Goal: Information Seeking & Learning: Understand process/instructions

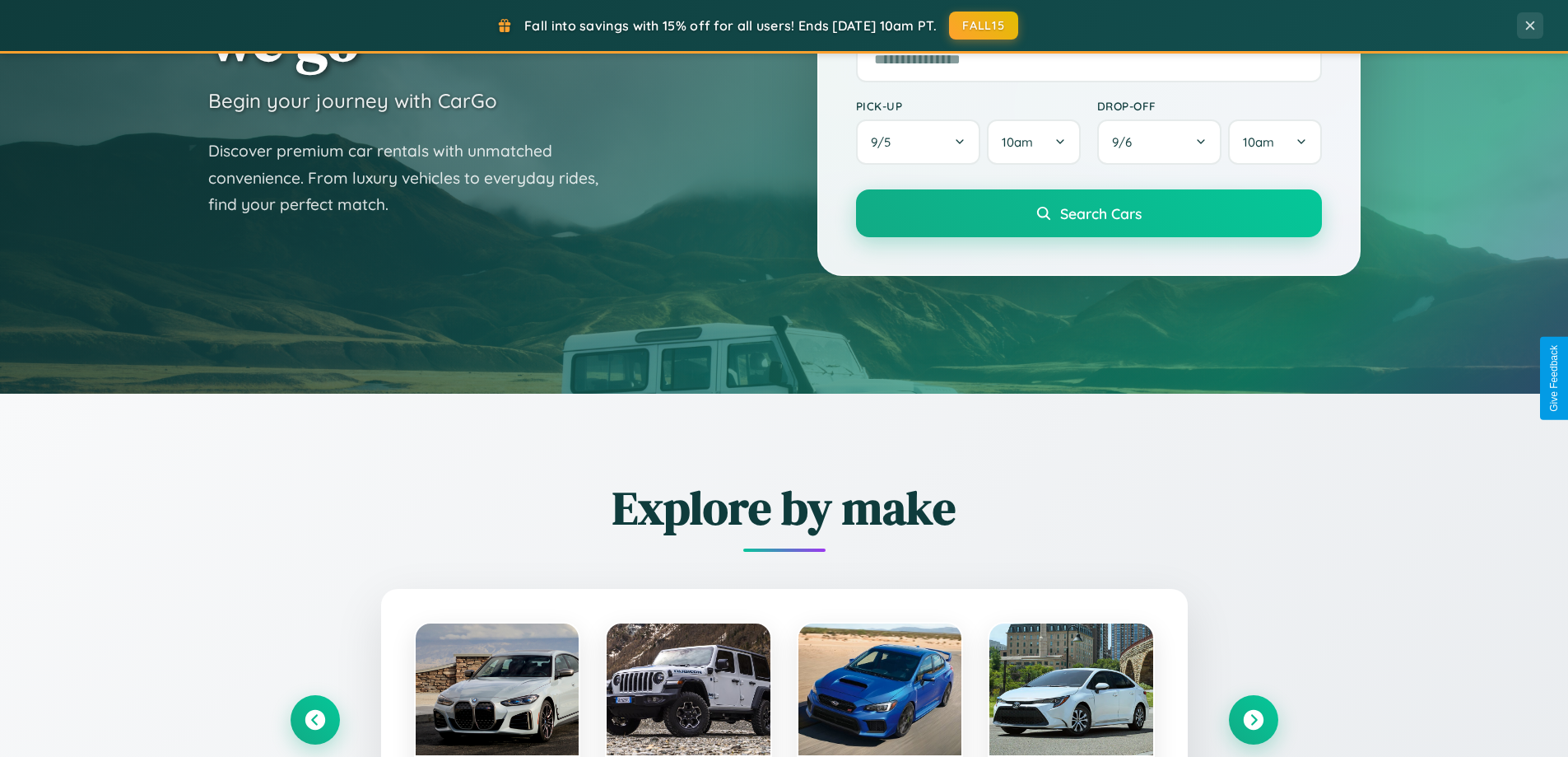
scroll to position [709, 0]
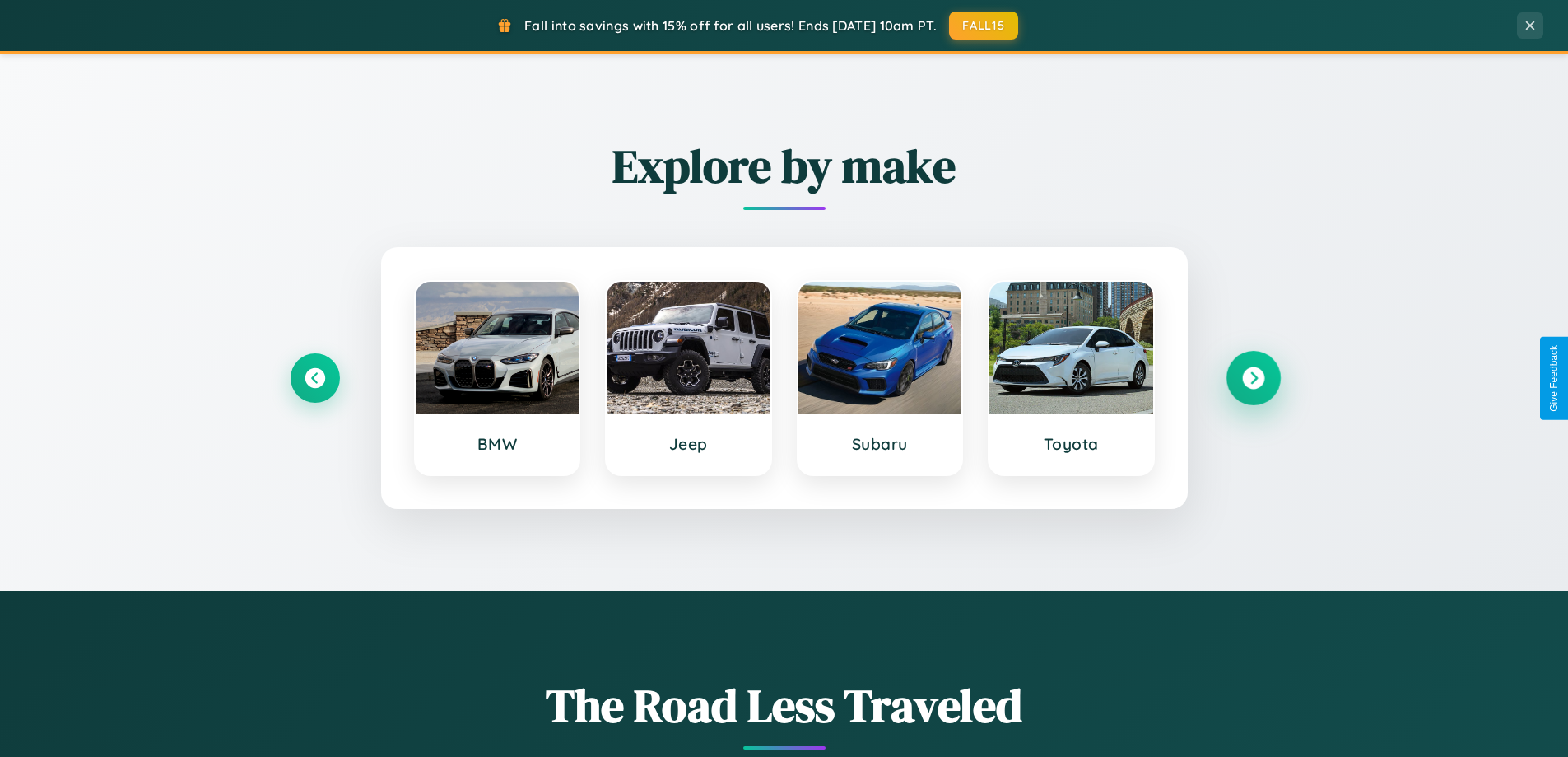
click at [1253, 378] on icon at bounding box center [1253, 378] width 22 height 22
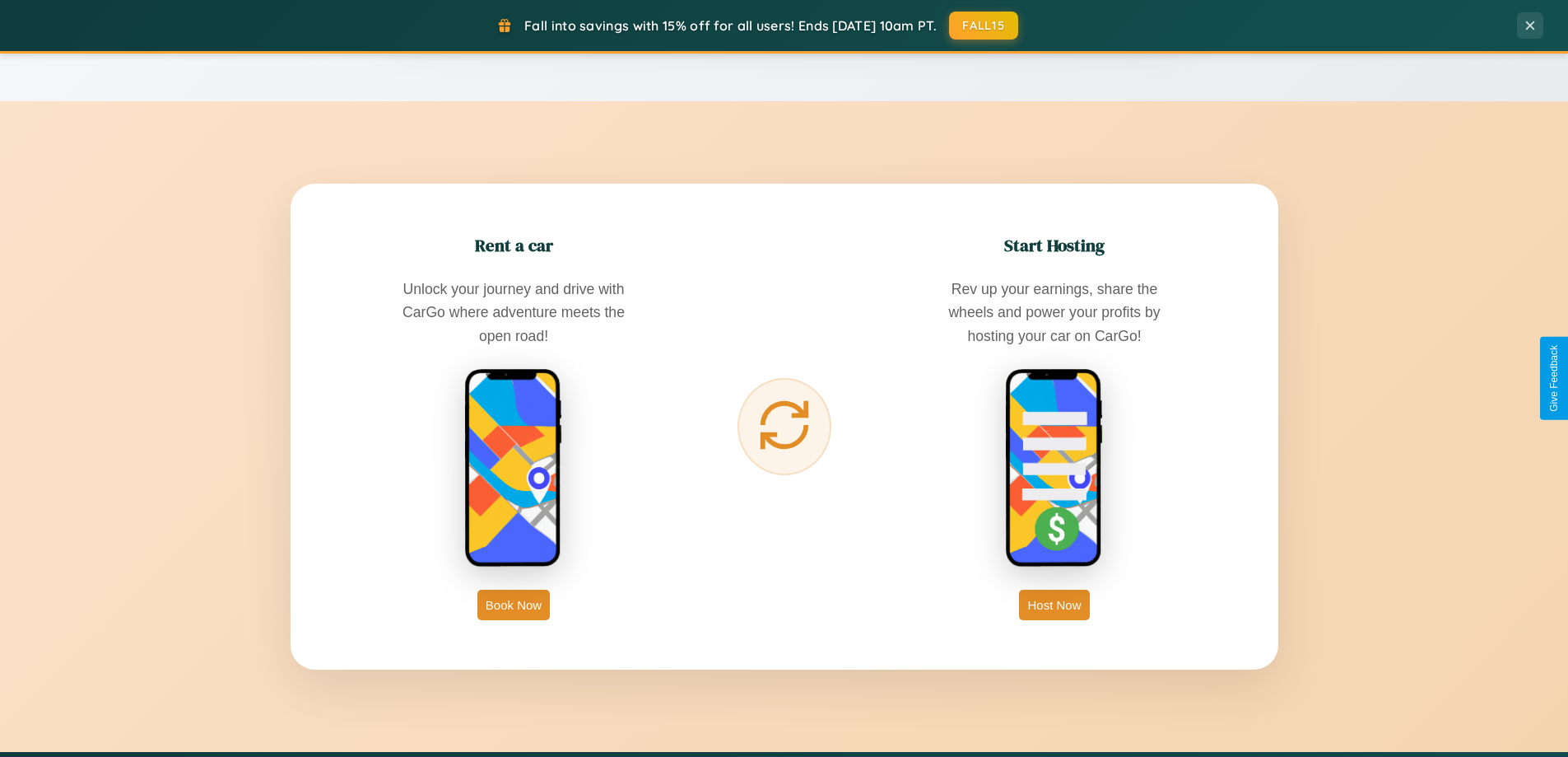
scroll to position [2645, 0]
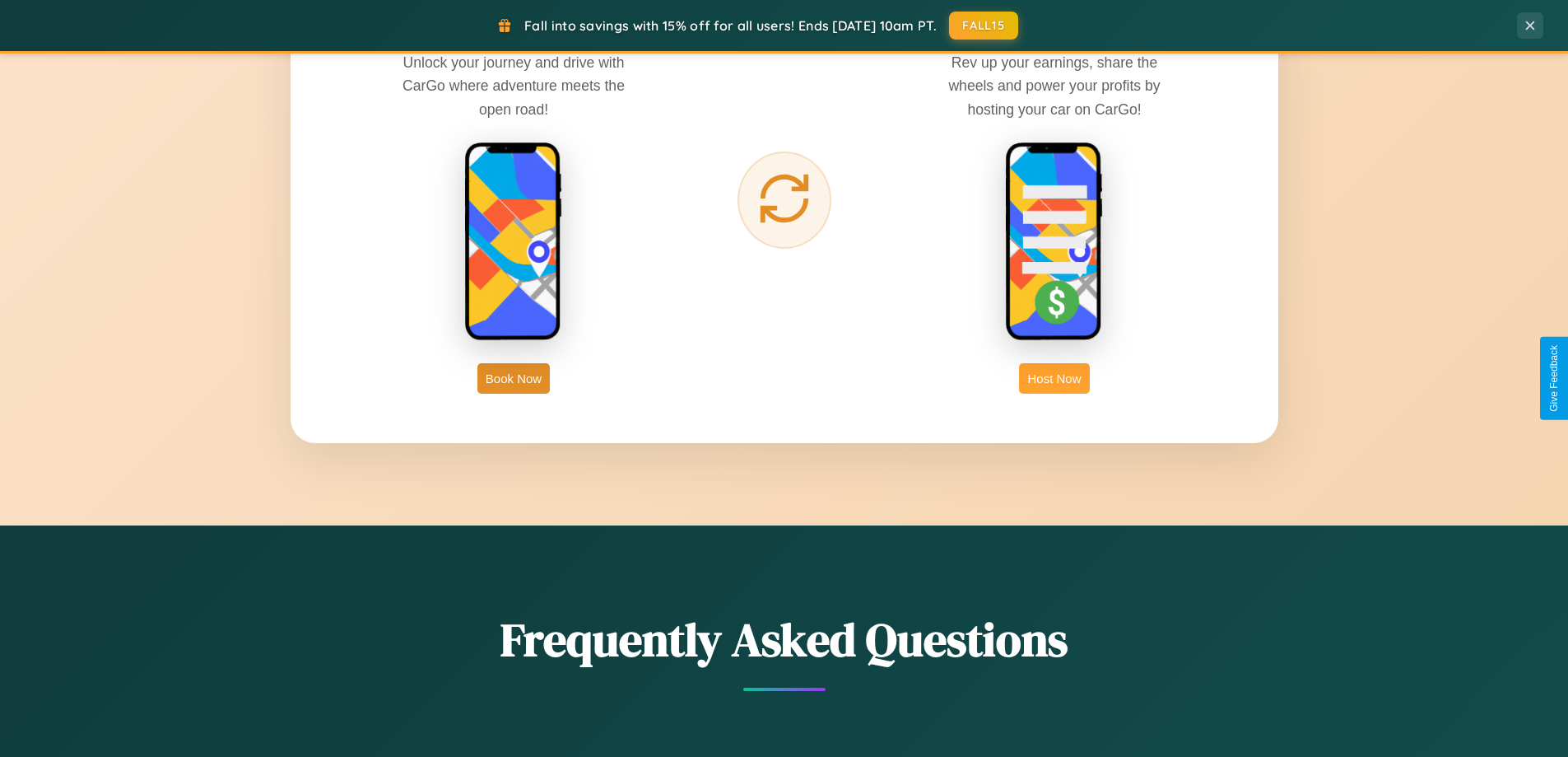
click at [1054, 378] on button "Host Now" at bounding box center [1054, 378] width 70 height 31
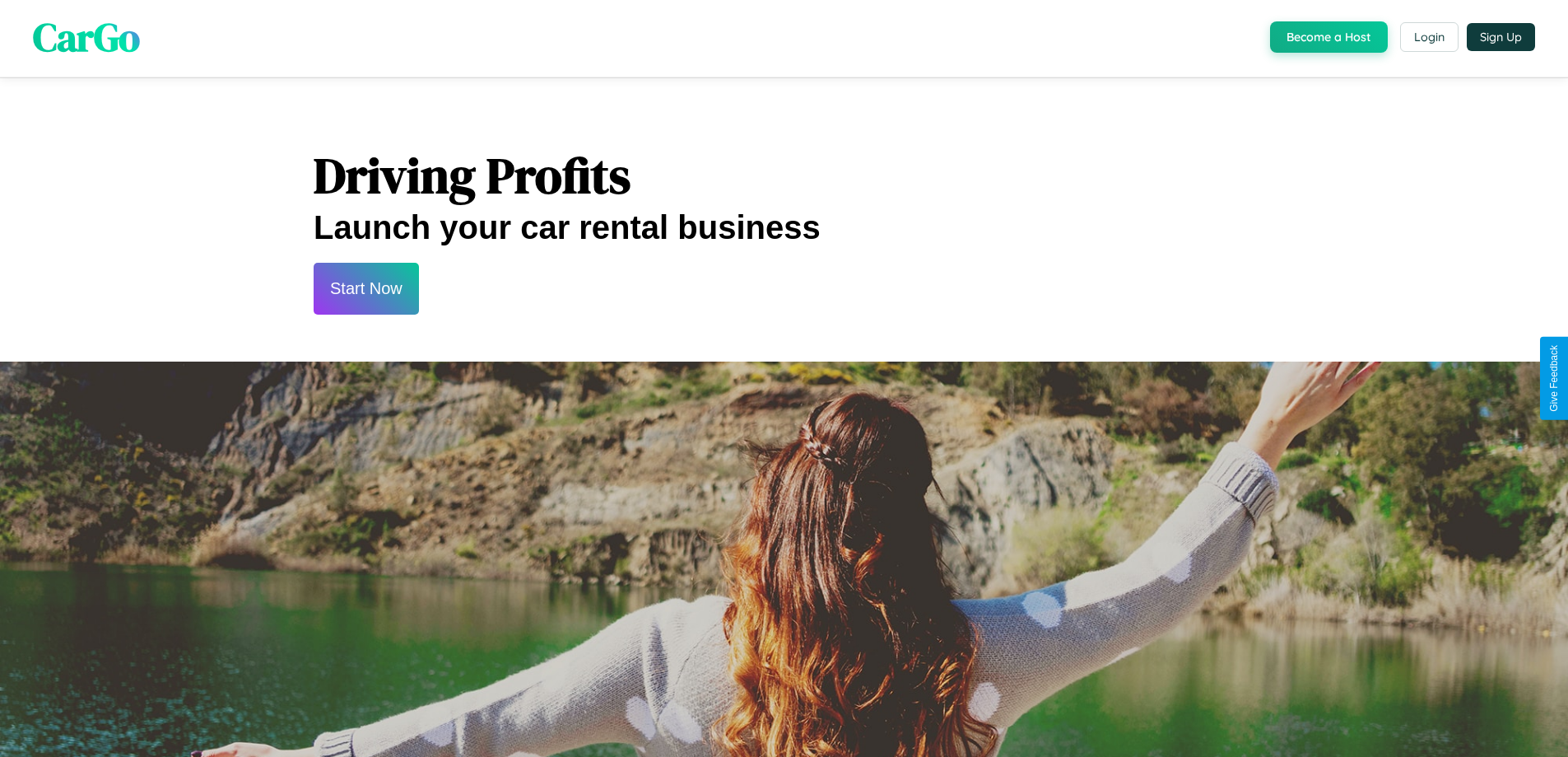
scroll to position [2225, 0]
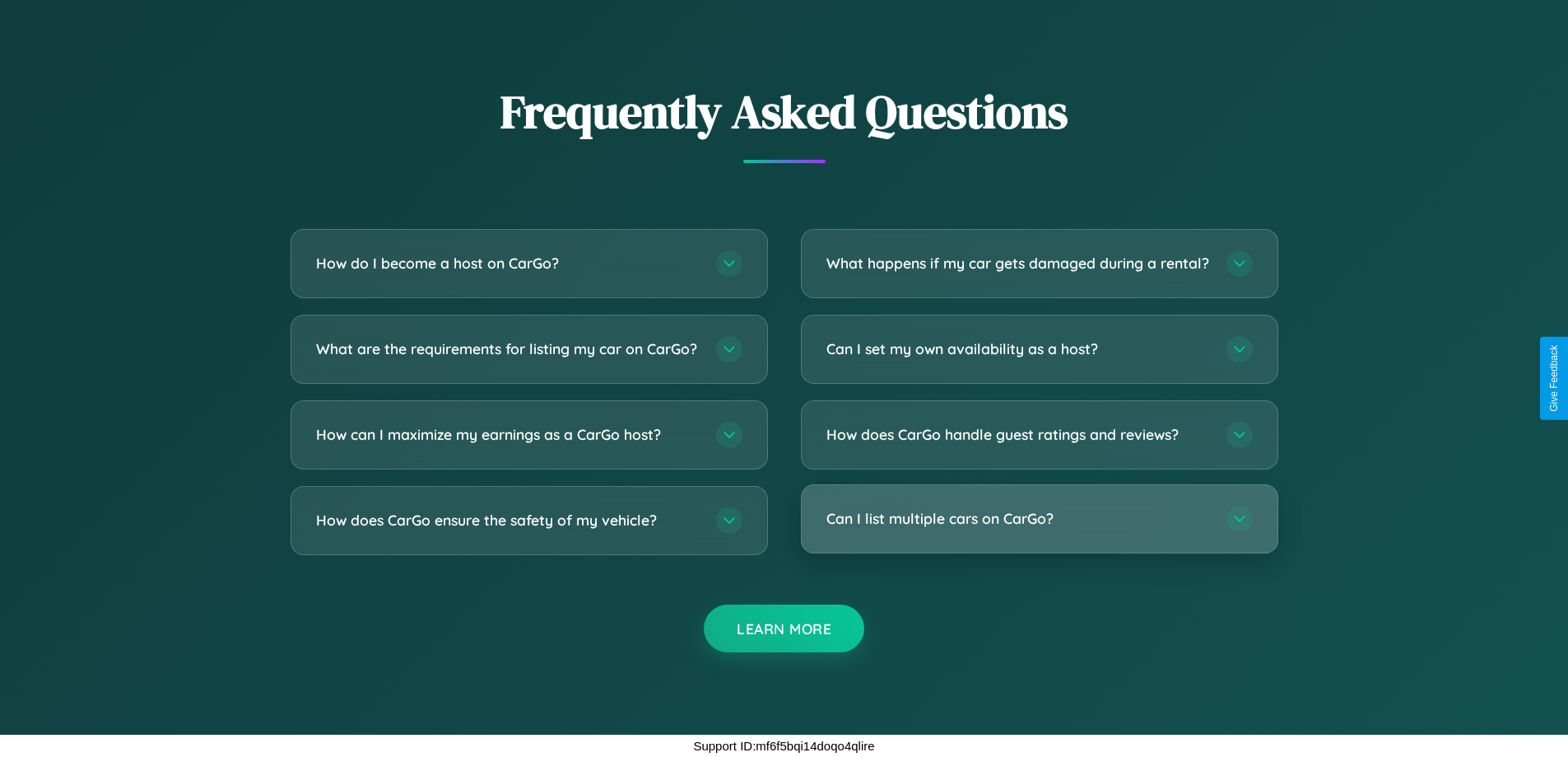
click at [1038, 519] on h3 "Can I list multiple cars on CarGo?" at bounding box center [1018, 518] width 383 height 20
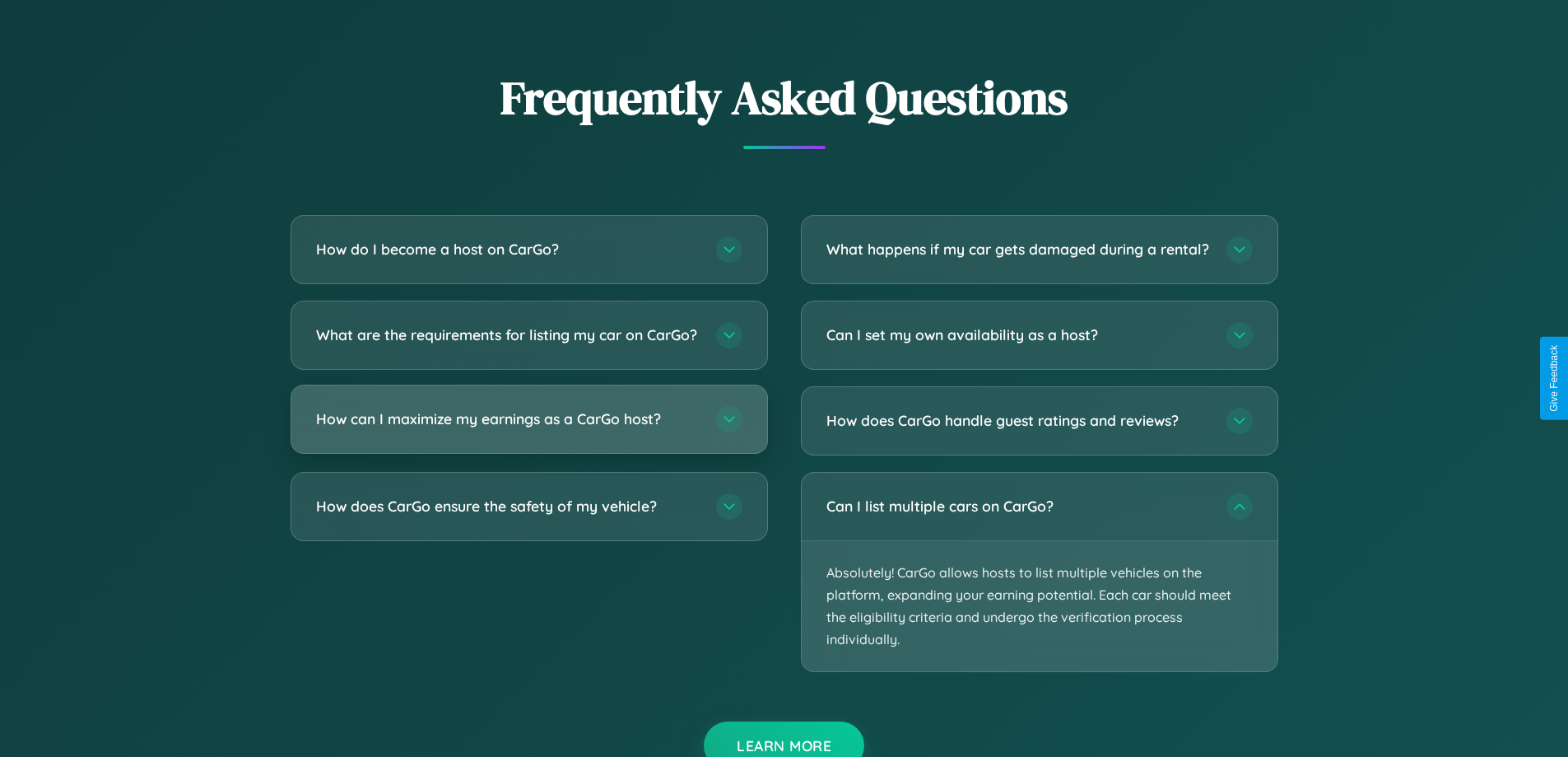
click at [528, 429] on h3 "How can I maximize my earnings as a CarGo host?" at bounding box center [508, 418] width 383 height 20
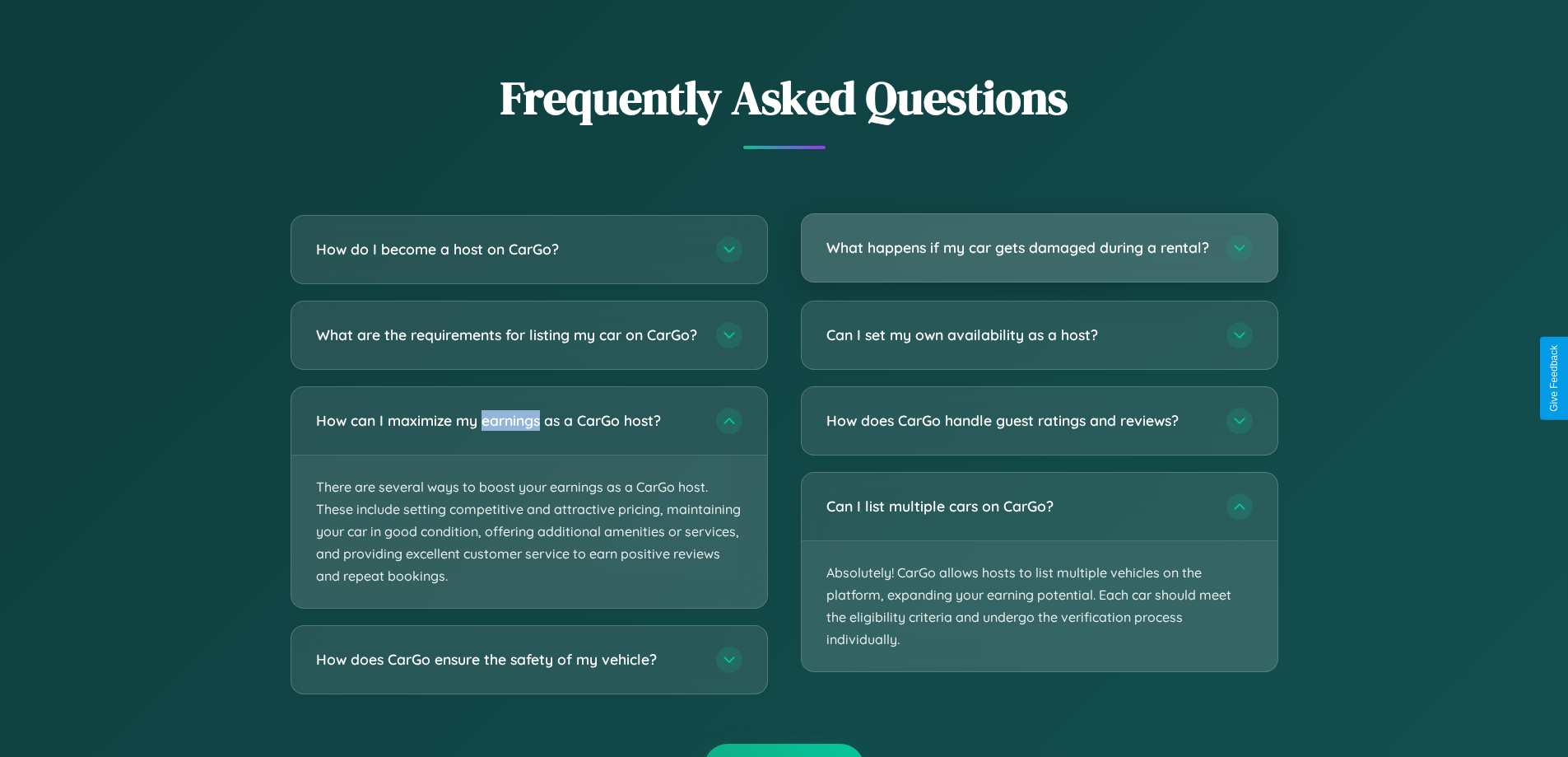
click at [1038, 256] on h3 "What happens if my car gets damaged during a rental?" at bounding box center [1018, 248] width 383 height 20
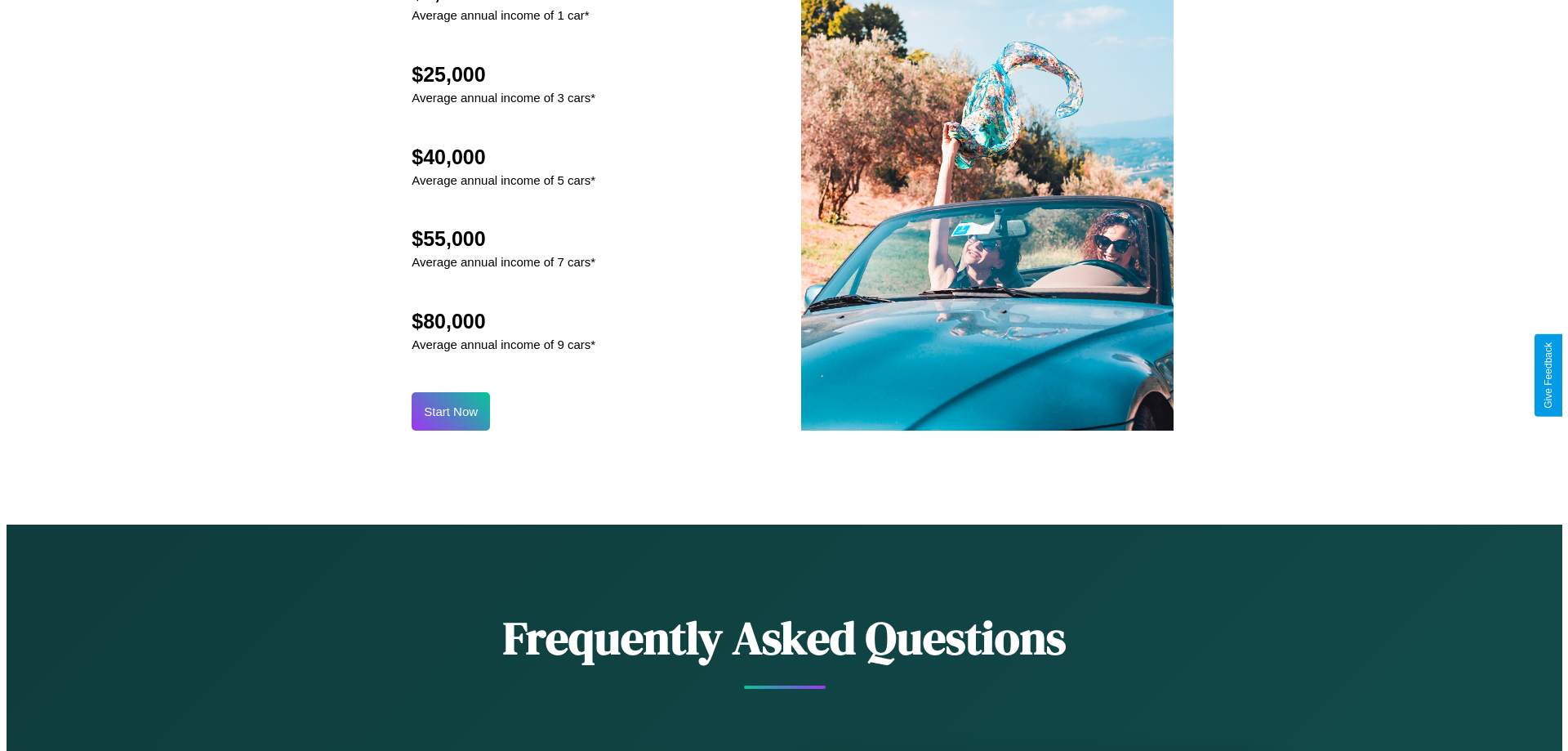
scroll to position [1703, 0]
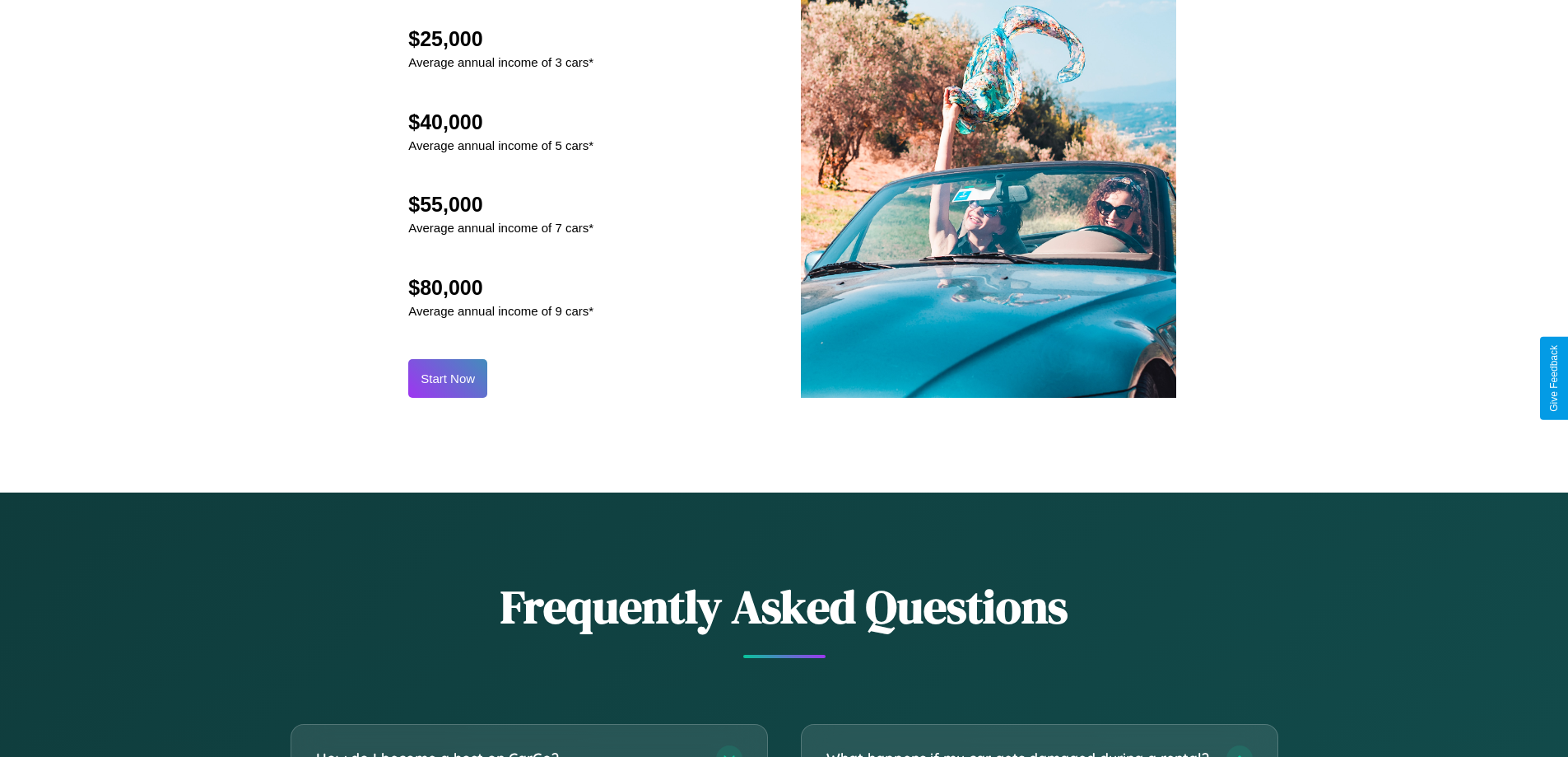
click at [448, 378] on button "Start Now" at bounding box center [447, 378] width 79 height 38
